Goal: Find specific page/section

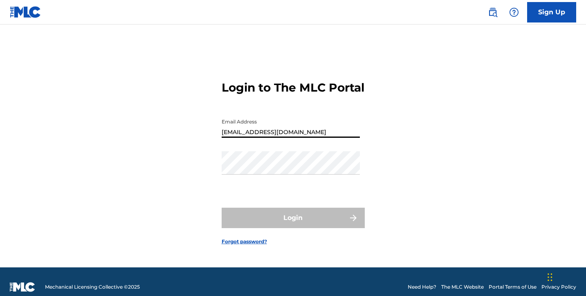
type input "[EMAIL_ADDRESS][DOMAIN_NAME]"
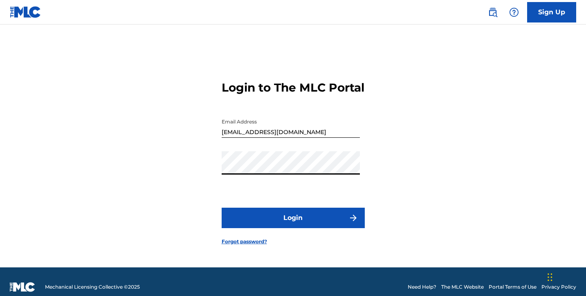
click at [293, 225] on button "Login" at bounding box center [293, 218] width 143 height 20
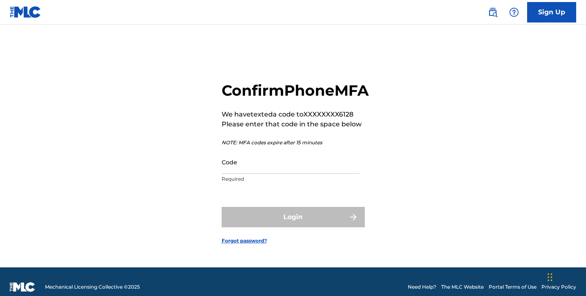
click at [240, 174] on input "Code" at bounding box center [291, 161] width 138 height 23
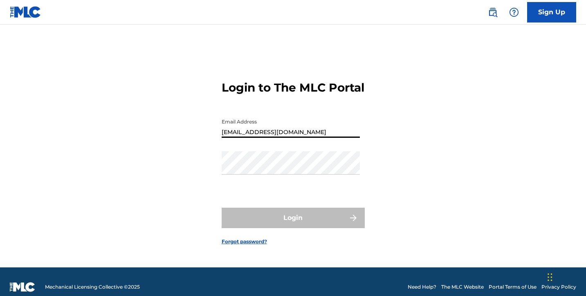
type input "[EMAIL_ADDRESS][DOMAIN_NAME]"
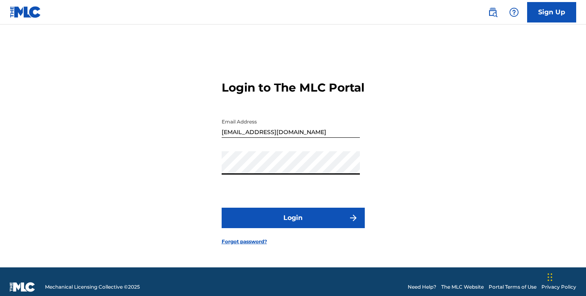
click at [293, 225] on button "Login" at bounding box center [293, 218] width 143 height 20
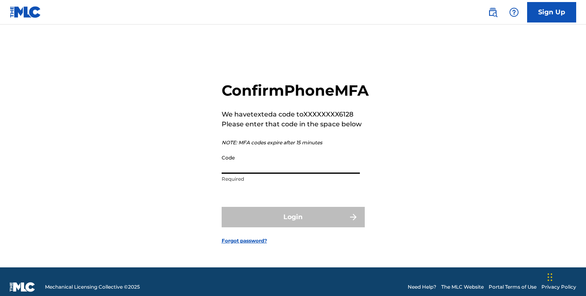
click at [241, 174] on input "Code" at bounding box center [291, 161] width 138 height 23
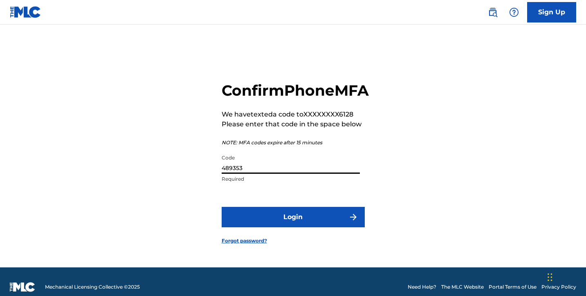
type input "489353"
click at [280, 220] on button "Login" at bounding box center [293, 217] width 143 height 20
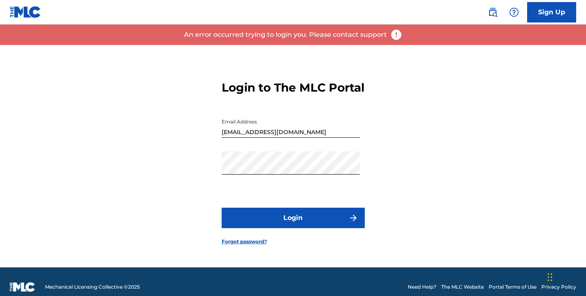
click at [280, 220] on button "Login" at bounding box center [293, 218] width 143 height 20
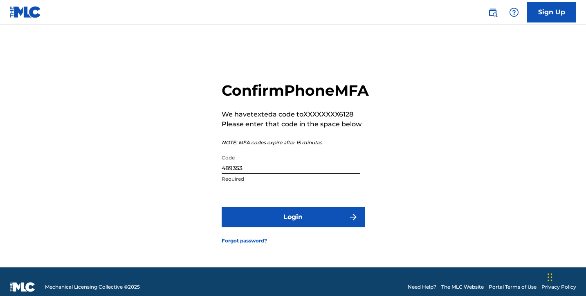
click at [257, 174] on input "489353" at bounding box center [291, 161] width 138 height 23
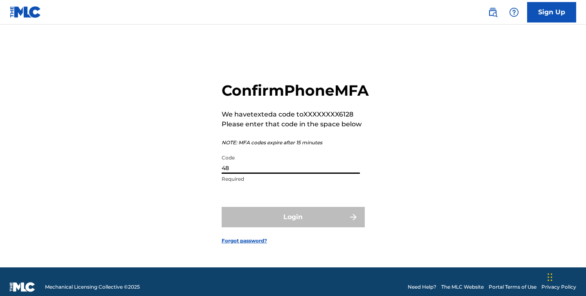
type input "4"
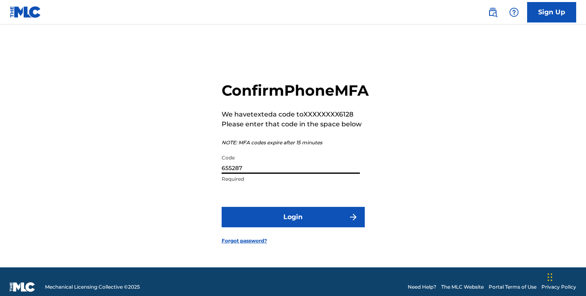
type input "655287"
click at [304, 227] on button "Login" at bounding box center [293, 217] width 143 height 20
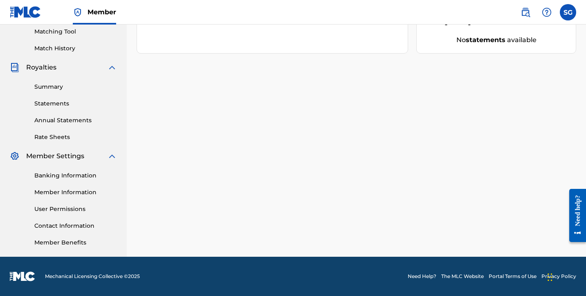
scroll to position [157, 0]
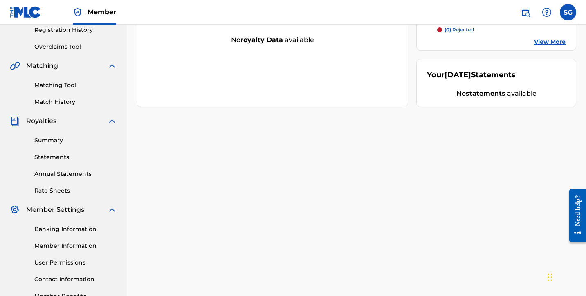
click at [60, 83] on link "Matching Tool" at bounding box center [75, 85] width 83 height 9
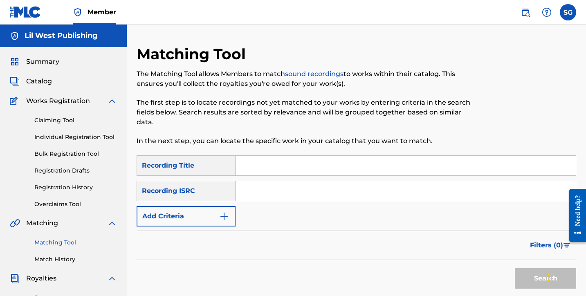
click at [252, 167] on input "Search Form" at bounding box center [405, 166] width 340 height 20
type input "somedays"
click at [229, 210] on button "Add Criteria" at bounding box center [186, 216] width 99 height 20
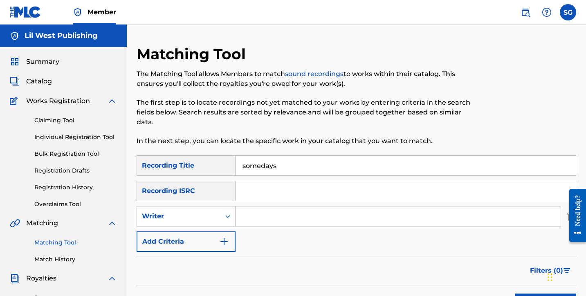
click at [228, 245] on img "Search Form" at bounding box center [224, 242] width 10 height 10
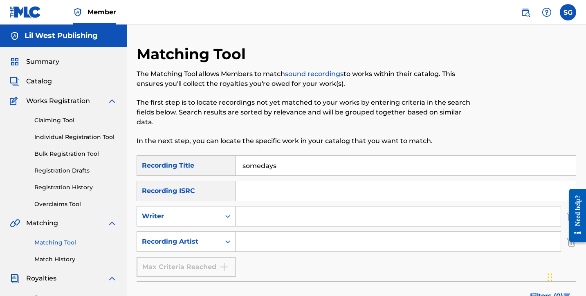
click at [272, 239] on input "Search Form" at bounding box center [397, 242] width 325 height 20
type input "[PERSON_NAME]"
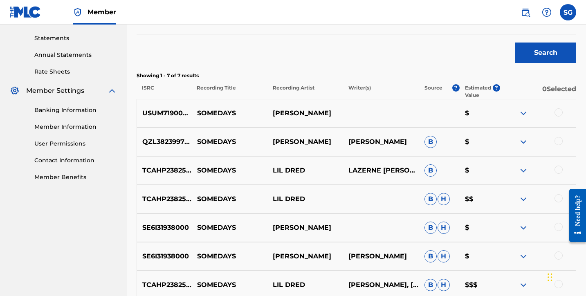
scroll to position [293, 0]
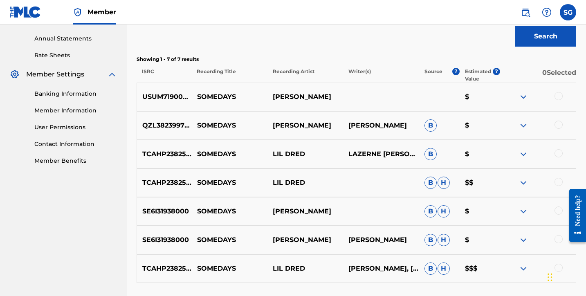
click at [524, 98] on img at bounding box center [523, 97] width 10 height 10
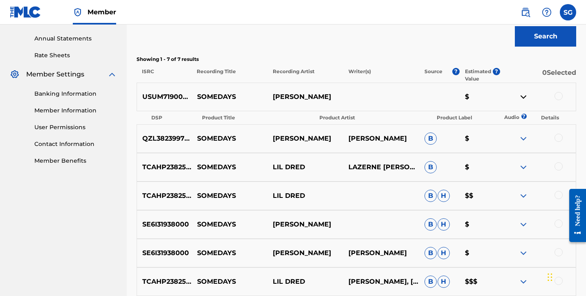
click at [524, 98] on img at bounding box center [523, 97] width 10 height 10
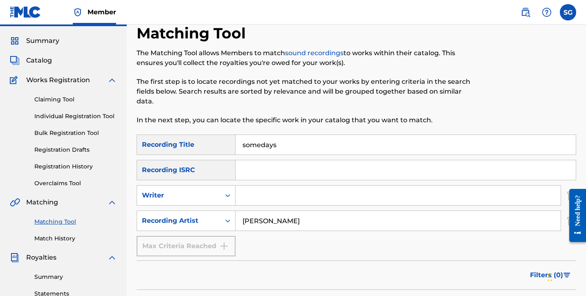
scroll to position [15, 0]
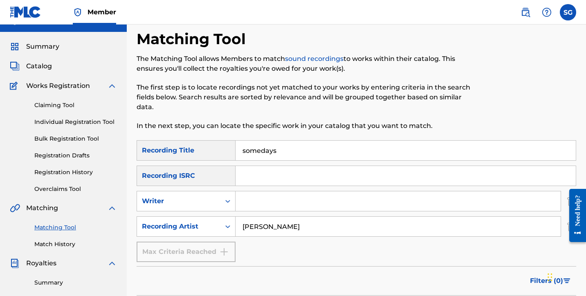
click at [300, 149] on input "somedays" at bounding box center [405, 151] width 340 height 20
type input "s"
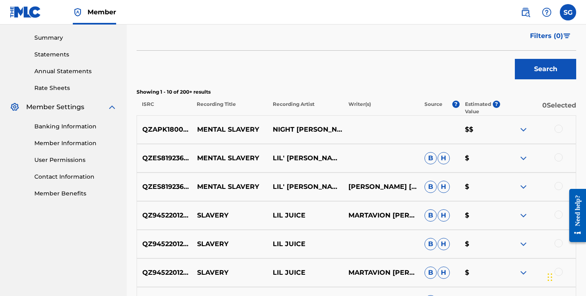
scroll to position [287, 0]
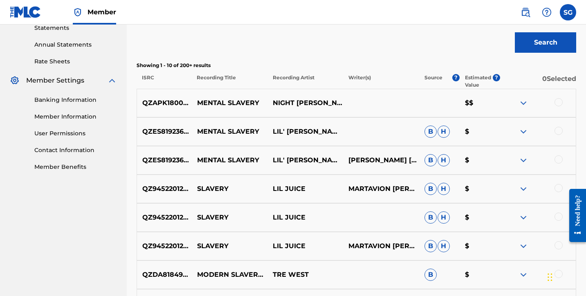
click at [522, 103] on img at bounding box center [523, 103] width 10 height 10
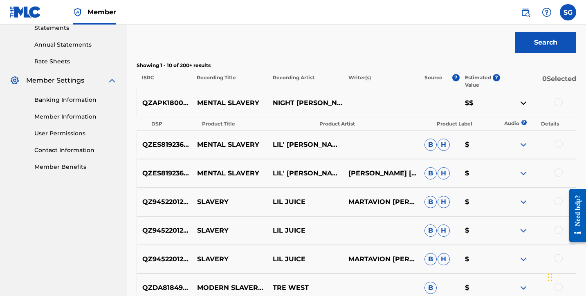
click at [522, 103] on img at bounding box center [523, 103] width 10 height 10
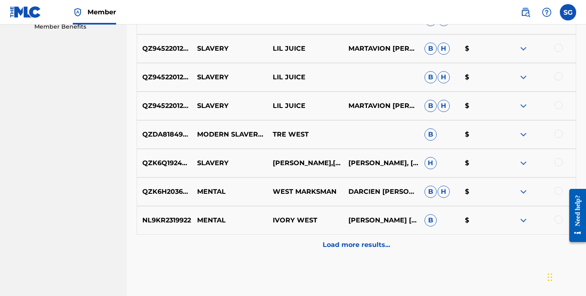
click at [353, 246] on p "Load more results..." at bounding box center [356, 245] width 67 height 10
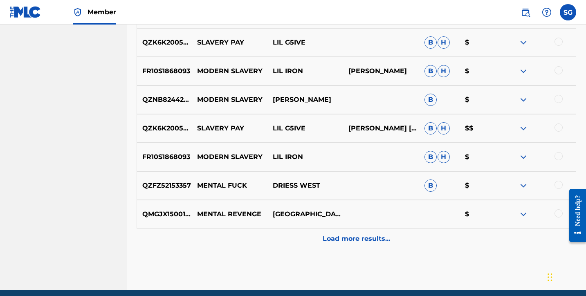
click at [359, 240] on p "Load more results..." at bounding box center [356, 239] width 67 height 10
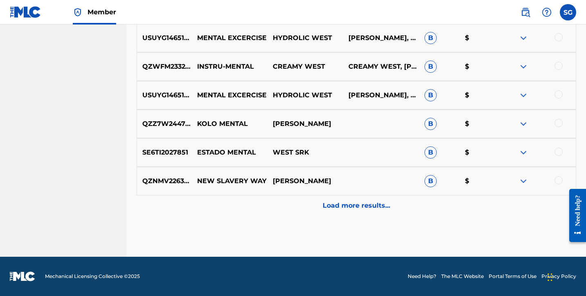
click at [342, 209] on p "Load more results..." at bounding box center [356, 206] width 67 height 10
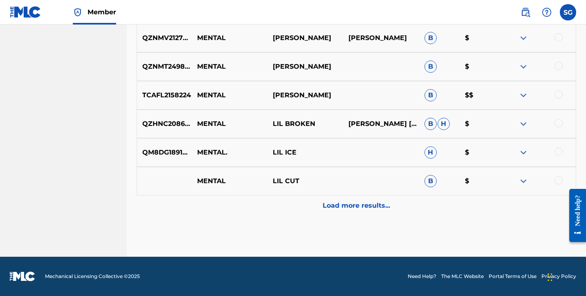
click at [342, 209] on p "Load more results..." at bounding box center [356, 206] width 67 height 10
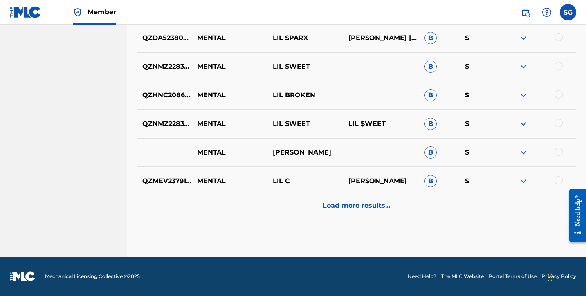
scroll to position [1611, 0]
click at [336, 207] on p "Load more results..." at bounding box center [356, 206] width 67 height 10
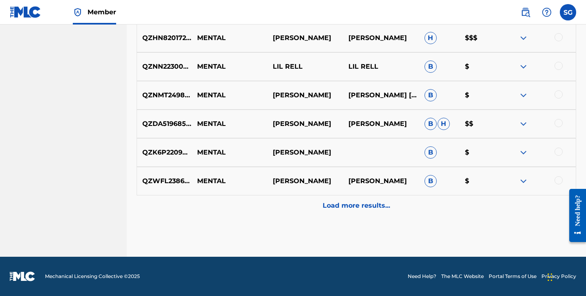
click at [352, 206] on p "Load more results..." at bounding box center [356, 206] width 67 height 10
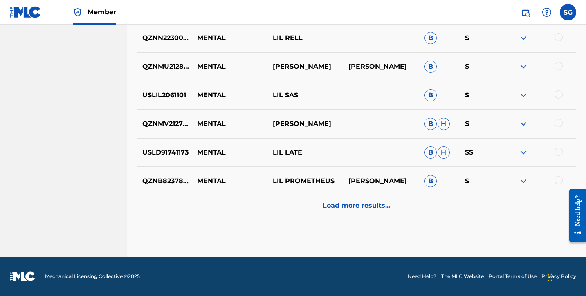
click at [352, 206] on p "Load more results..." at bounding box center [356, 206] width 67 height 10
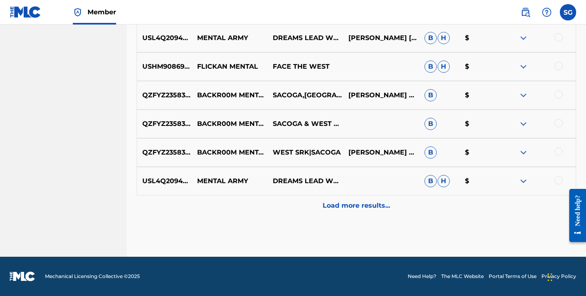
click at [348, 206] on p "Load more results..." at bounding box center [356, 206] width 67 height 10
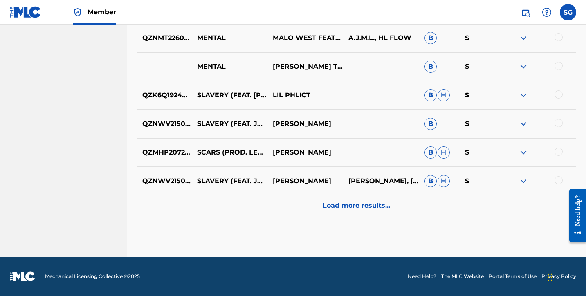
click at [348, 206] on p "Load more results..." at bounding box center [356, 206] width 67 height 10
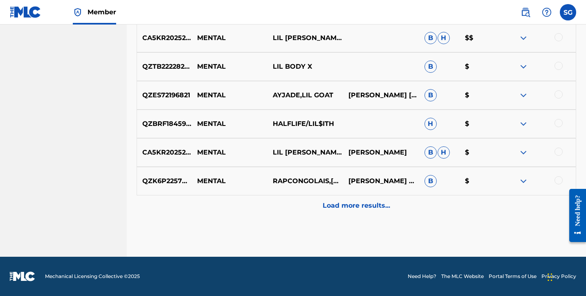
click at [348, 203] on p "Load more results..." at bounding box center [356, 206] width 67 height 10
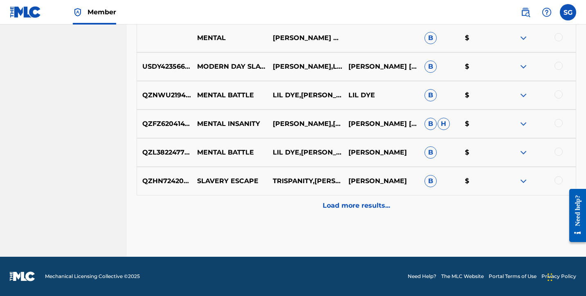
click at [342, 198] on div "Load more results..." at bounding box center [356, 205] width 439 height 20
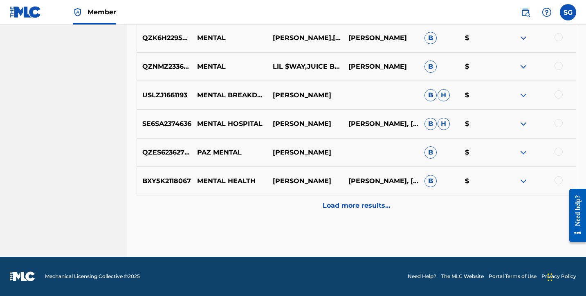
click at [340, 206] on p "Load more results..." at bounding box center [356, 206] width 67 height 10
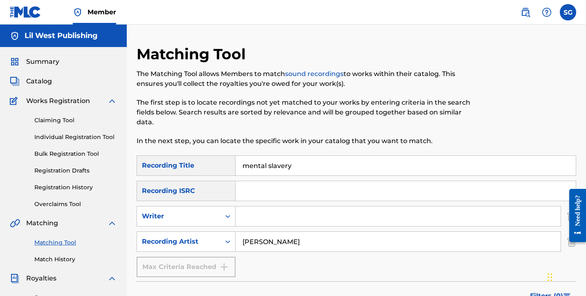
scroll to position [0, 0]
click at [308, 167] on input "mental slavery" at bounding box center [405, 166] width 340 height 20
type input "m"
click at [55, 78] on div "Catalog" at bounding box center [63, 81] width 107 height 10
click at [42, 81] on span "Catalog" at bounding box center [39, 81] width 26 height 10
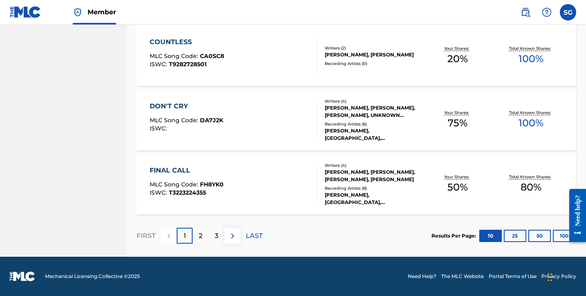
scroll to position [640, 0]
click at [199, 234] on p "2" at bounding box center [201, 236] width 4 height 10
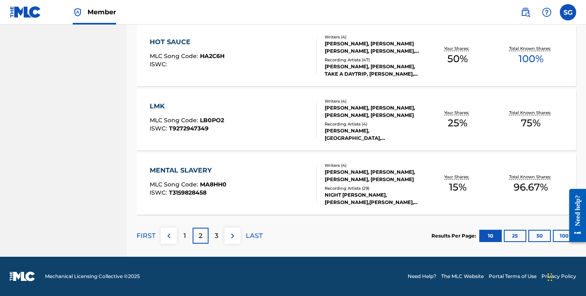
click at [215, 235] on p "3" at bounding box center [217, 236] width 4 height 10
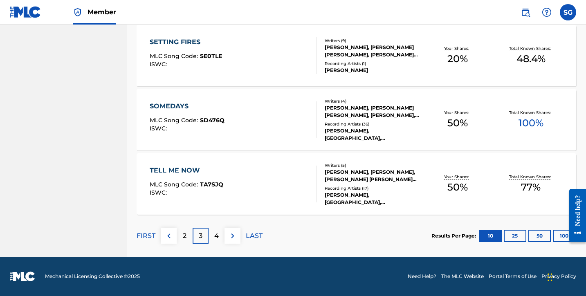
click at [215, 234] on p "4" at bounding box center [216, 236] width 4 height 10
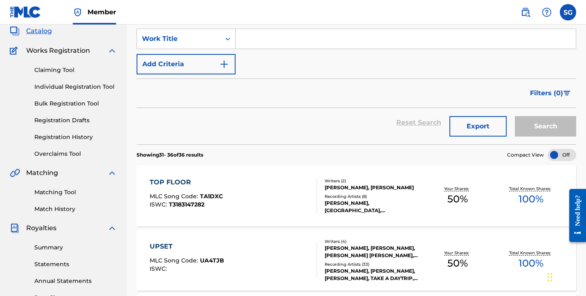
scroll to position [43, 0]
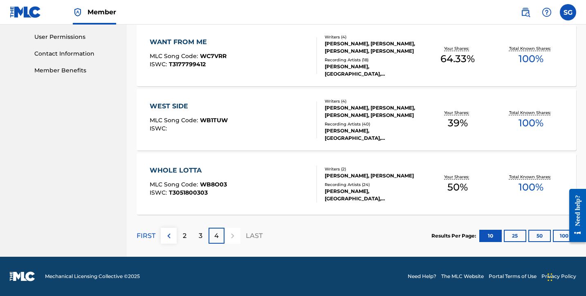
click at [184, 236] on p "2" at bounding box center [185, 236] width 4 height 10
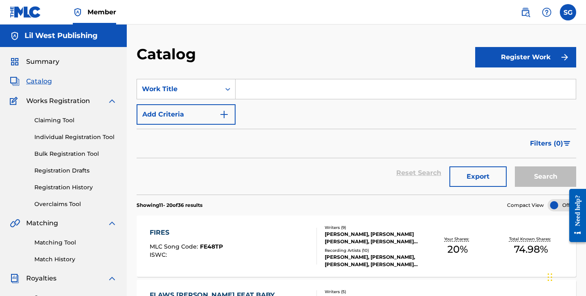
scroll to position [0, 0]
click at [569, 14] on label at bounding box center [568, 12] width 16 height 16
click at [568, 12] on input "SG [PERSON_NAME] [EMAIL_ADDRESS][DOMAIN_NAME] Notification Preferences Profile …" at bounding box center [568, 12] width 0 height 0
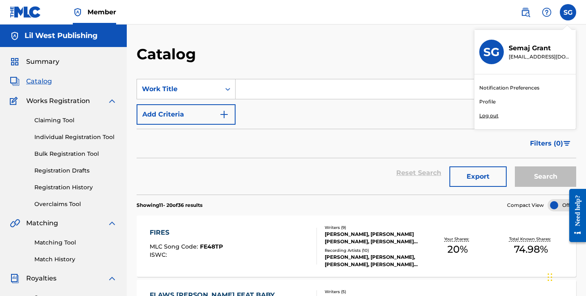
click at [494, 118] on p "Log out" at bounding box center [488, 115] width 19 height 7
click at [568, 12] on input "SG [PERSON_NAME] [EMAIL_ADDRESS][DOMAIN_NAME] Notification Preferences Profile …" at bounding box center [568, 12] width 0 height 0
